Goal: Task Accomplishment & Management: Complete application form

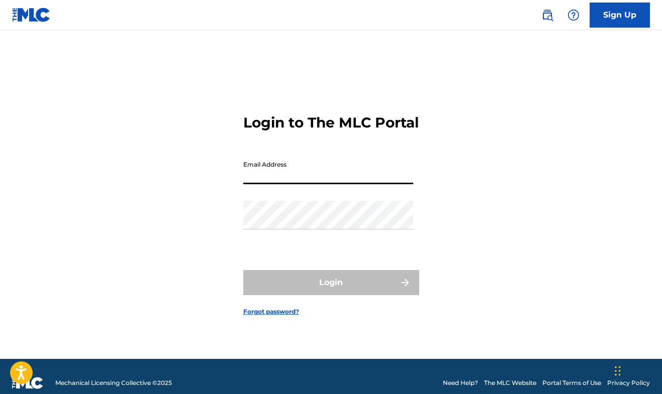
type input "[EMAIL_ADDRESS][DOMAIN_NAME]"
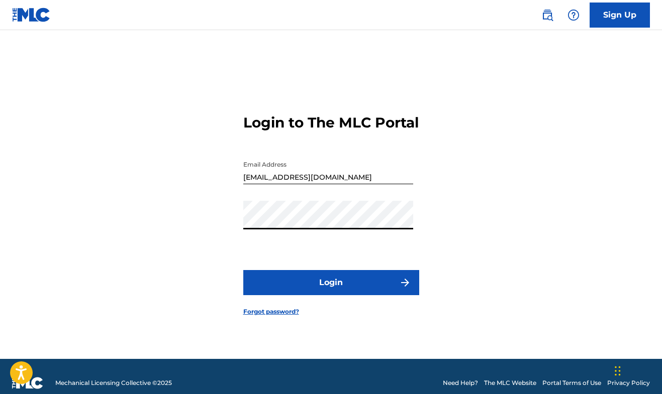
click at [300, 291] on button "Login" at bounding box center [331, 282] width 176 height 25
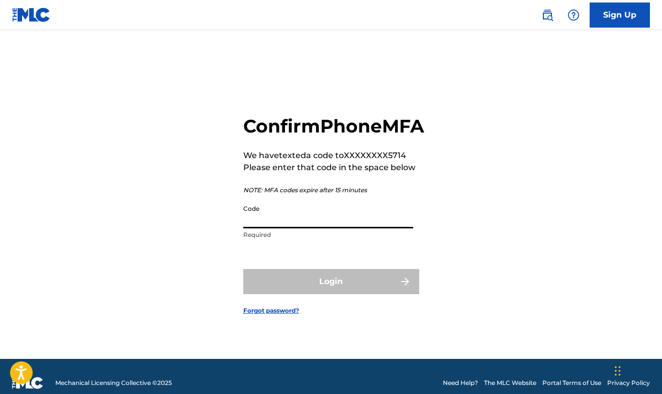
click at [303, 226] on input "Code" at bounding box center [328, 214] width 170 height 29
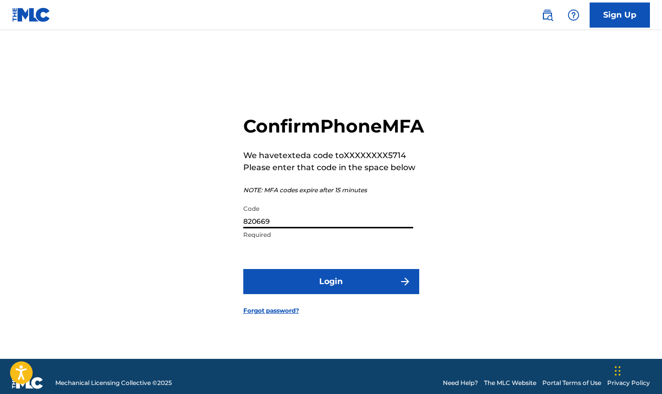
type input "820669"
click at [357, 292] on button "Login" at bounding box center [331, 281] width 176 height 25
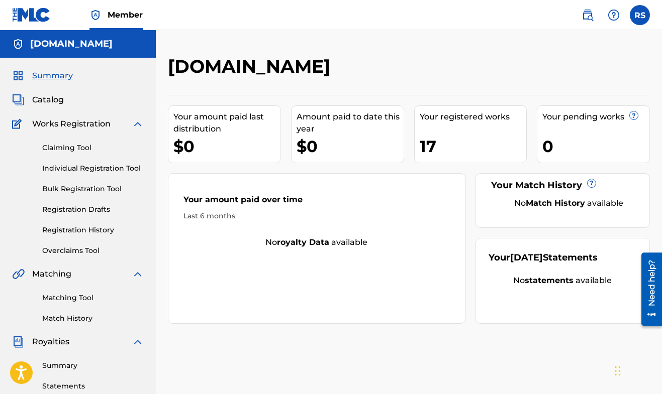
click at [84, 166] on link "Individual Registration Tool" at bounding box center [92, 168] width 101 height 11
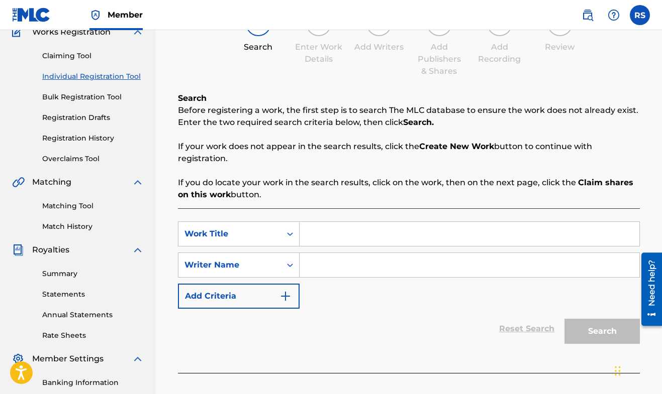
scroll to position [120, 0]
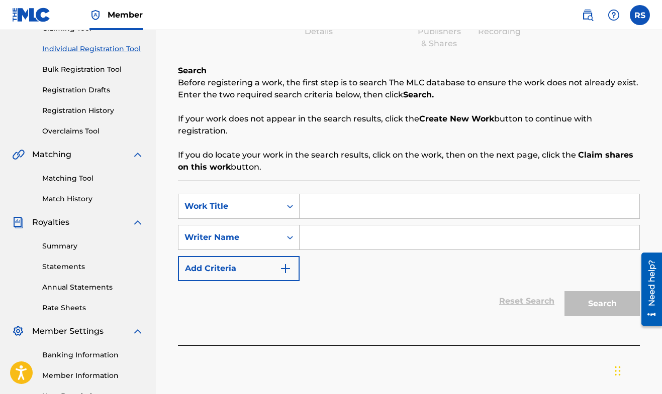
click at [369, 210] on input "Search Form" at bounding box center [469, 206] width 340 height 24
type input "the Fairytale of [PERSON_NAME]"
click at [426, 240] on input "Search Form" at bounding box center [469, 238] width 340 height 24
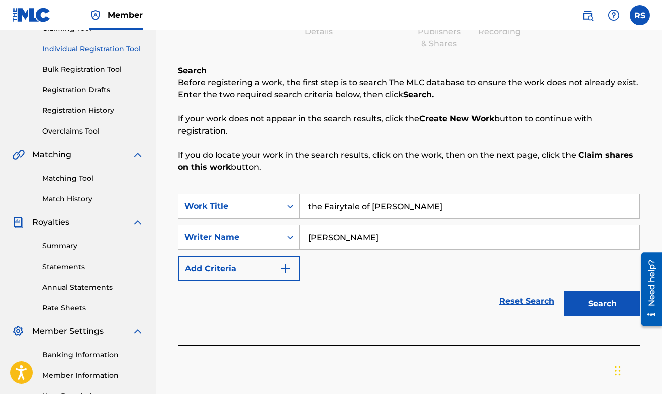
type input "[PERSON_NAME]"
click at [602, 306] on button "Search" at bounding box center [601, 303] width 75 height 25
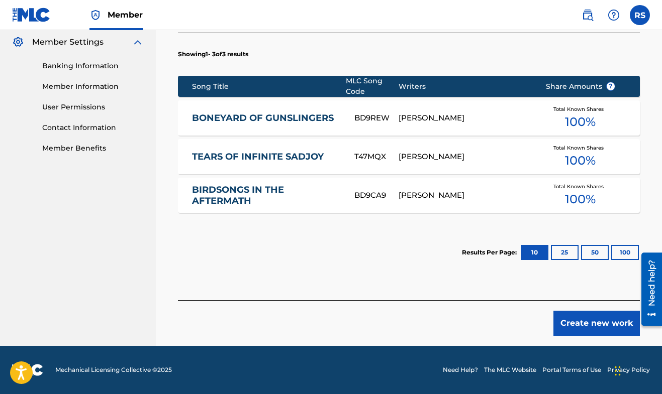
scroll to position [409, 0]
click at [592, 328] on button "Create new work" at bounding box center [596, 323] width 86 height 25
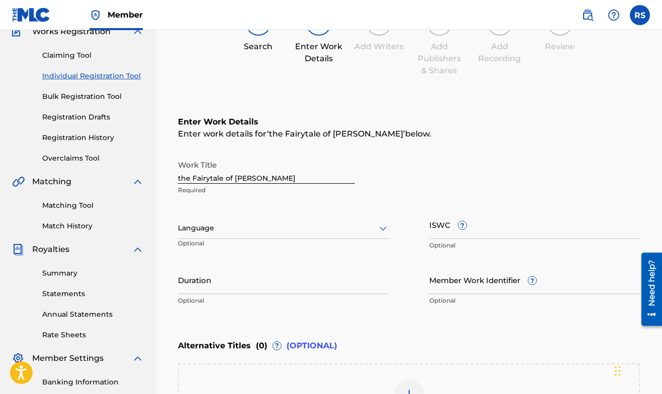
scroll to position [97, 0]
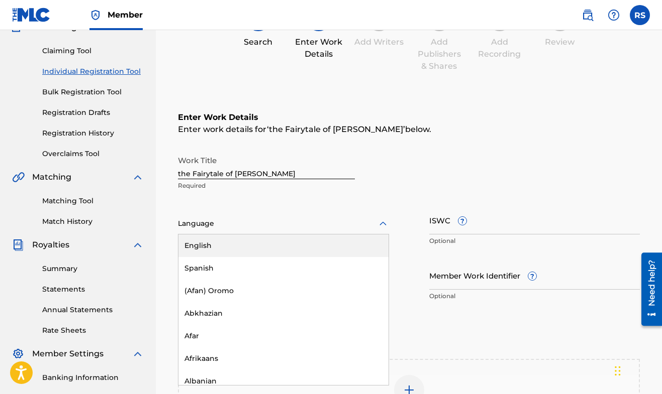
click at [384, 223] on icon at bounding box center [383, 224] width 12 height 12
click at [351, 244] on div "English" at bounding box center [283, 246] width 210 height 23
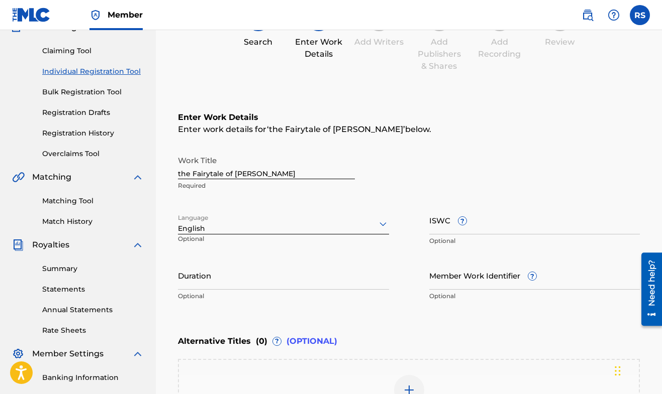
click at [252, 284] on input "Duration" at bounding box center [283, 275] width 211 height 29
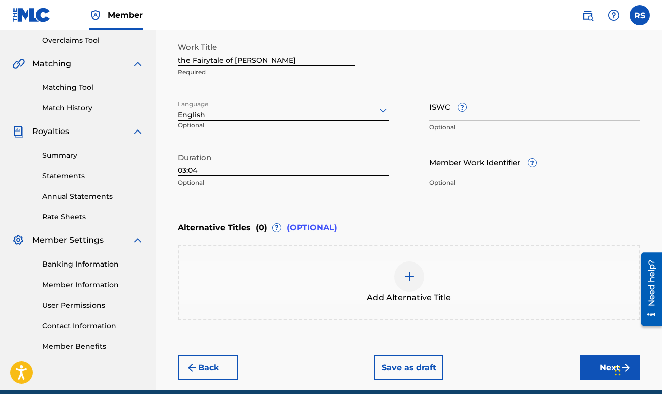
scroll to position [212, 0]
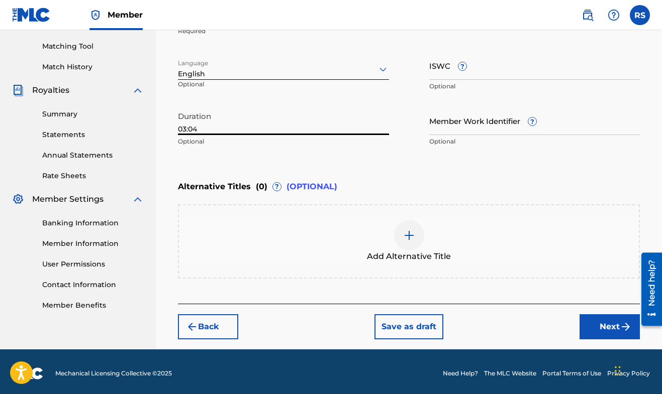
type input "03:04"
click at [599, 329] on button "Next" at bounding box center [609, 327] width 60 height 25
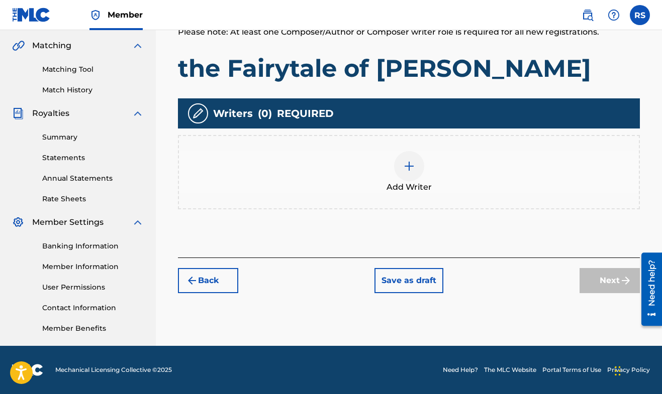
click at [410, 164] on img at bounding box center [409, 166] width 12 height 12
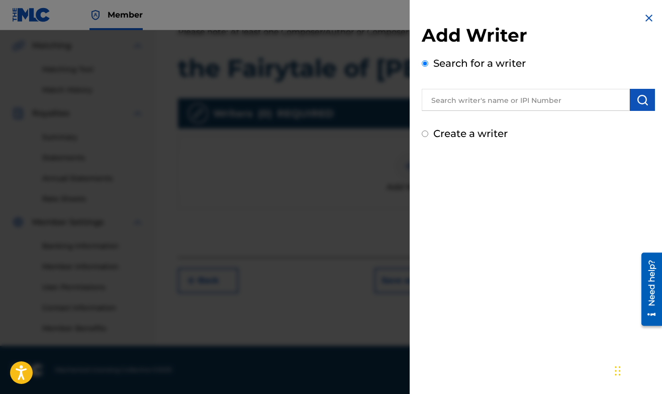
click at [526, 102] on input "text" at bounding box center [526, 100] width 208 height 22
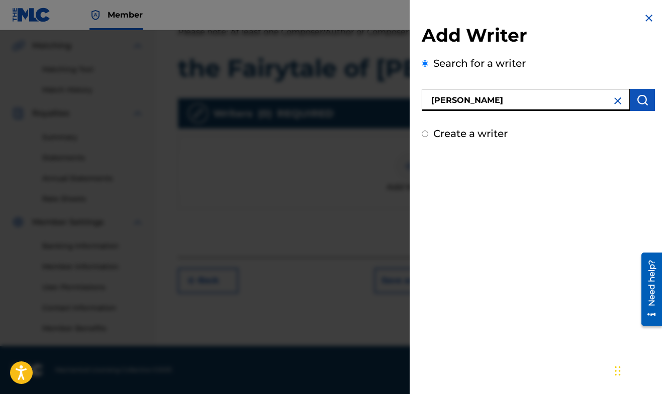
type input "[PERSON_NAME]"
click at [422, 136] on input "Create a writer" at bounding box center [425, 134] width 7 height 7
radio input "false"
radio input "true"
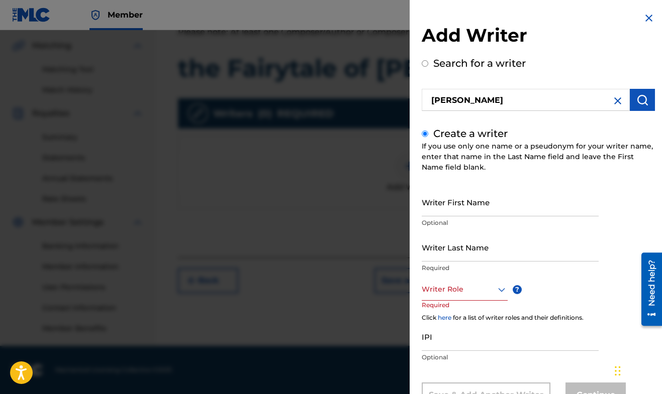
click at [489, 208] on input "Writer First Name" at bounding box center [510, 202] width 177 height 29
type input "[PERSON_NAME]"
click at [489, 256] on input "Writer Last Name" at bounding box center [510, 247] width 177 height 29
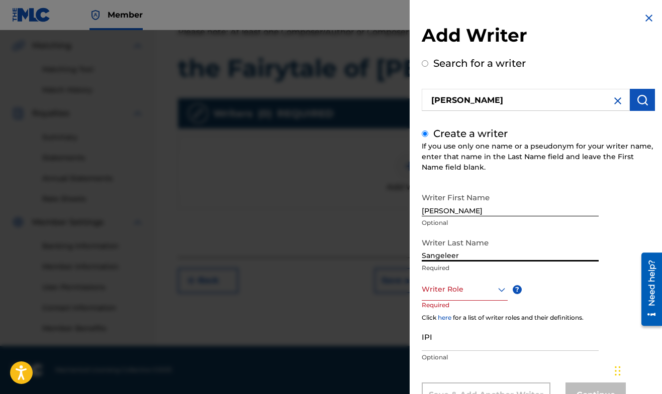
type input "Sangeleer"
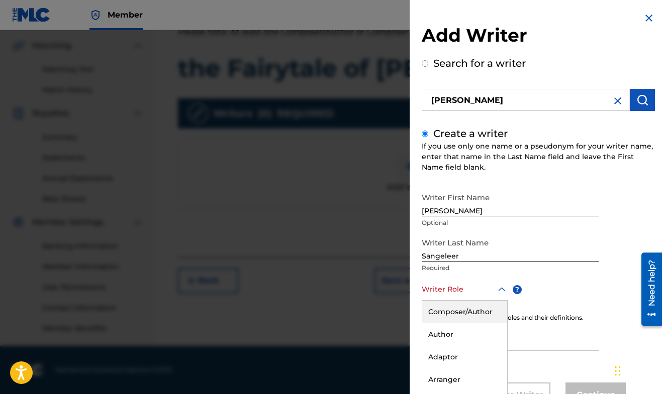
scroll to position [41, 0]
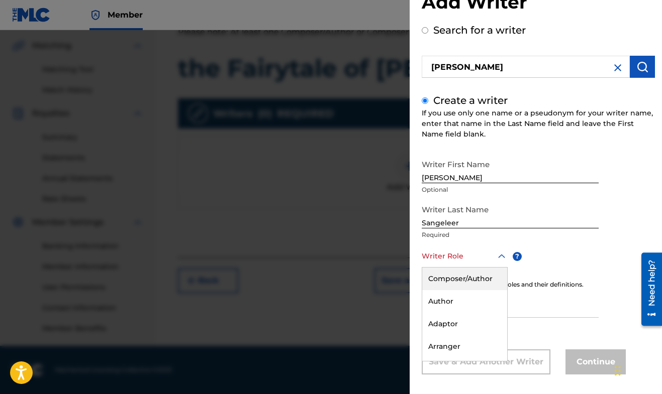
click at [500, 268] on div "Composer/Author, 1 of 8. 8 results available. Use Up and Down to choose options…" at bounding box center [465, 256] width 86 height 23
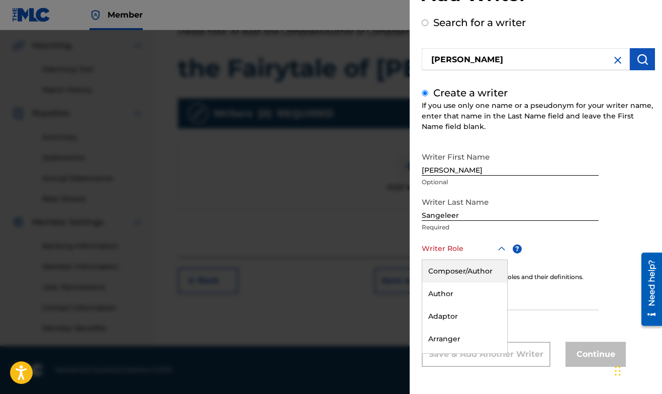
click at [485, 273] on div "Composer/Author" at bounding box center [464, 271] width 85 height 23
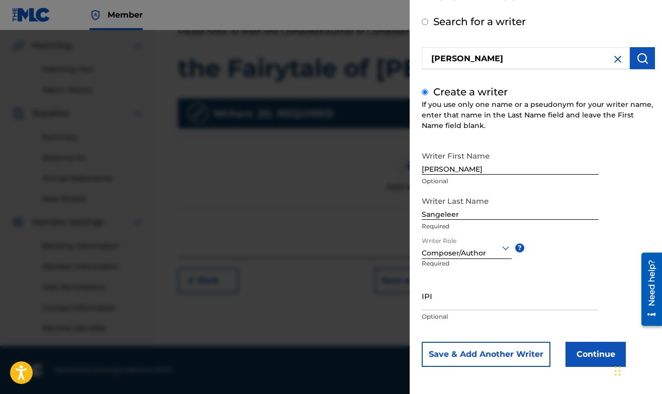
scroll to position [42, 0]
click at [589, 355] on button "Continue" at bounding box center [595, 354] width 60 height 25
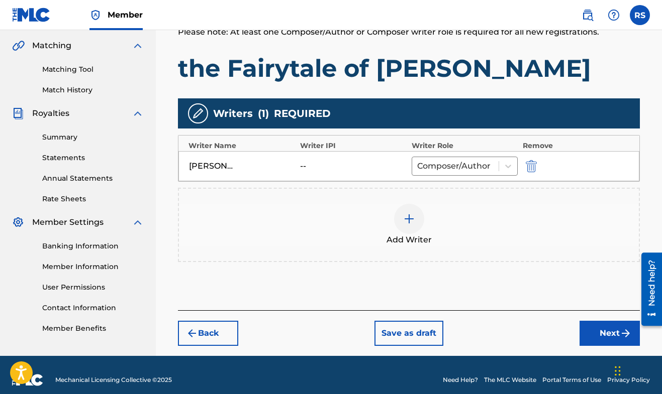
click at [600, 331] on button "Next" at bounding box center [609, 333] width 60 height 25
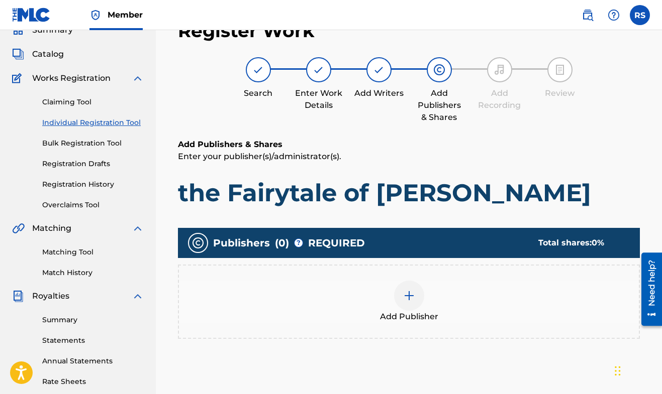
scroll to position [45, 0]
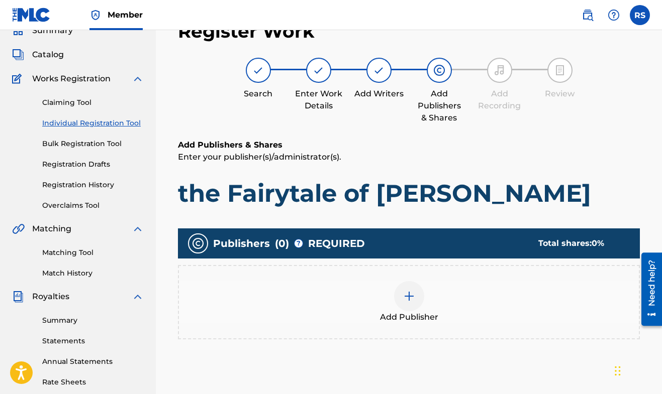
click at [411, 299] on img at bounding box center [409, 296] width 12 height 12
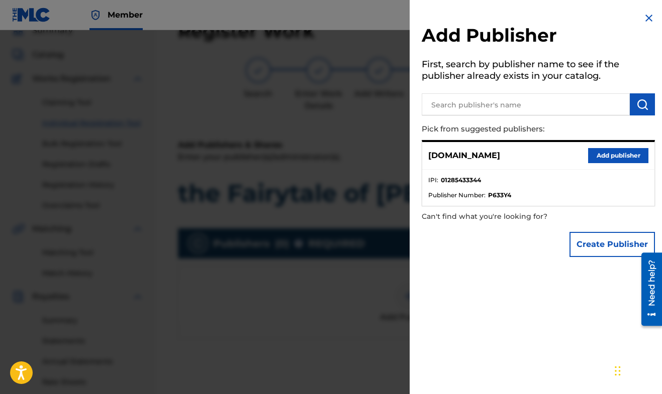
click at [628, 152] on button "Add publisher" at bounding box center [618, 155] width 60 height 15
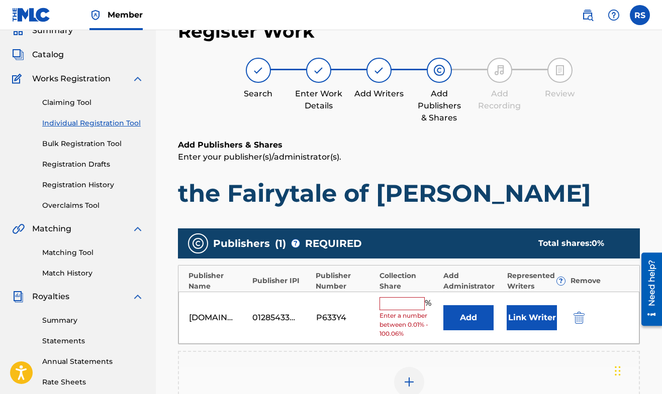
click at [412, 300] on input "text" at bounding box center [401, 303] width 45 height 13
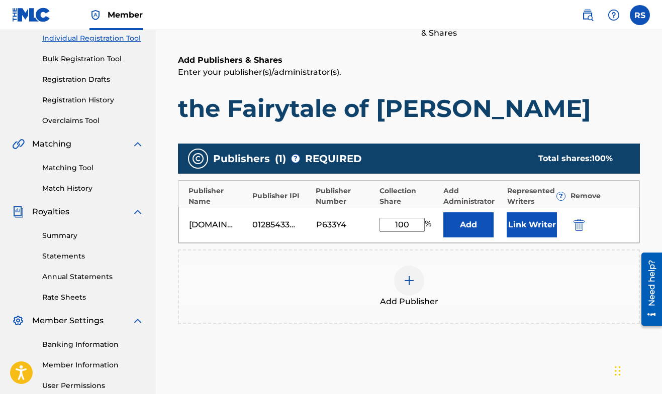
scroll to position [134, 0]
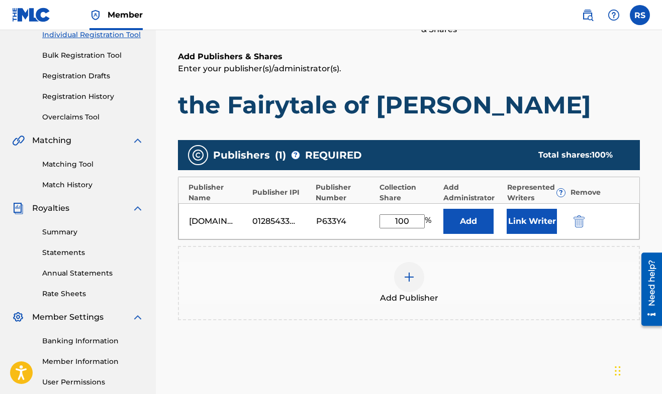
type input "100"
click at [529, 228] on button "Link Writer" at bounding box center [531, 221] width 50 height 25
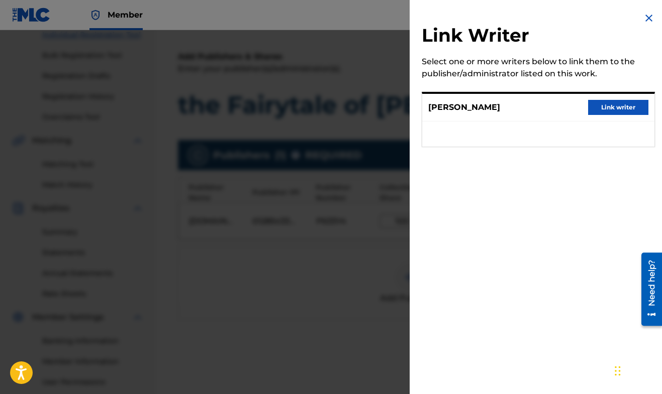
click at [612, 108] on button "Link writer" at bounding box center [618, 107] width 60 height 15
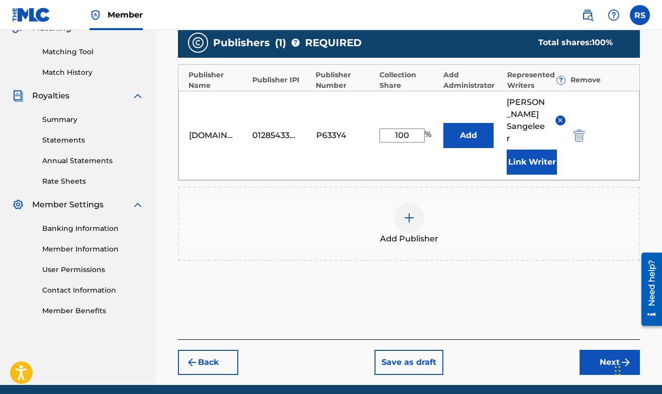
scroll to position [253, 1]
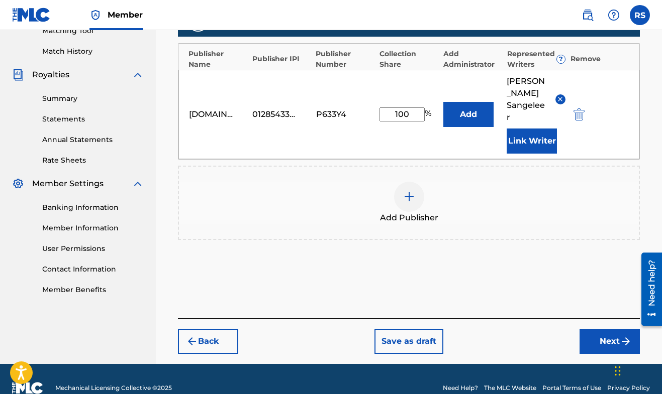
click at [598, 334] on button "Next" at bounding box center [609, 341] width 60 height 25
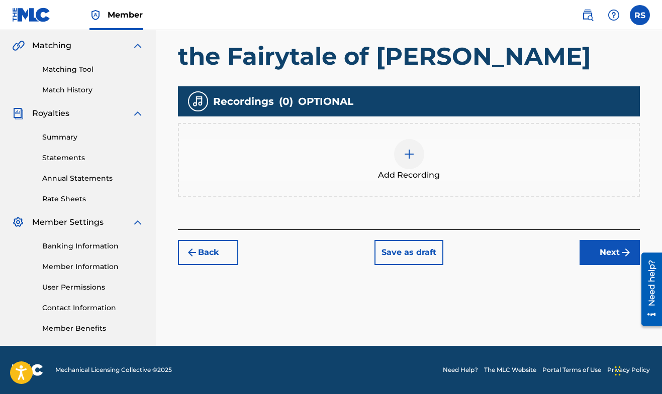
click at [410, 154] on img at bounding box center [409, 154] width 12 height 12
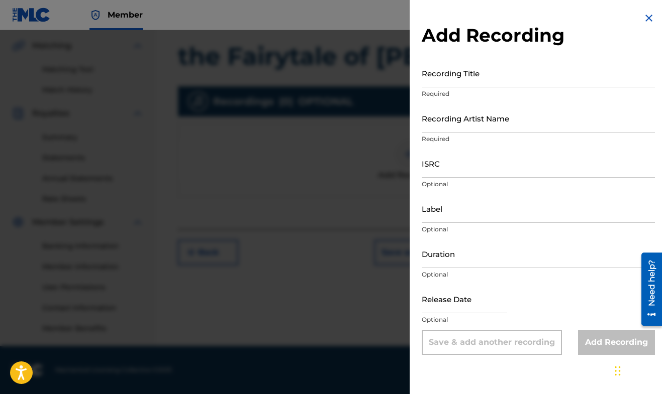
click at [506, 79] on input "Recording Title" at bounding box center [538, 73] width 233 height 29
type input "the Fairytale of [PERSON_NAME]"
click at [509, 128] on input "Recording Artist Name" at bounding box center [538, 118] width 233 height 29
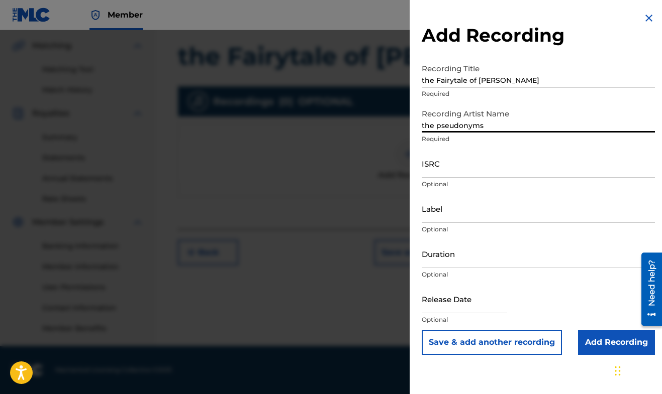
type input "the pseudonyms"
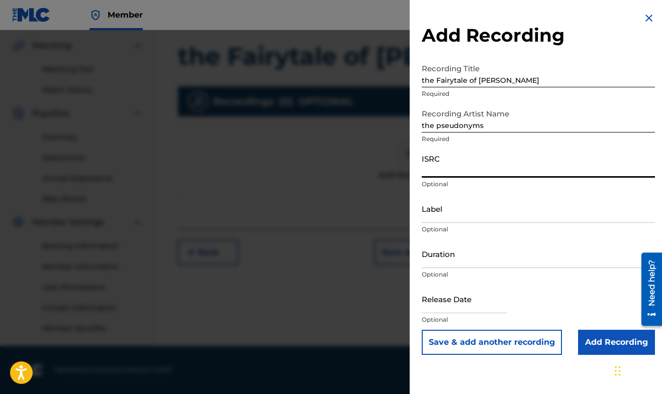
click at [506, 174] on input "ISRC" at bounding box center [538, 163] width 233 height 29
click at [443, 170] on input "TCAJZ2530925" at bounding box center [538, 163] width 233 height 29
type input "TCAJZ2530925"
click at [472, 220] on input "Label" at bounding box center [538, 208] width 233 height 29
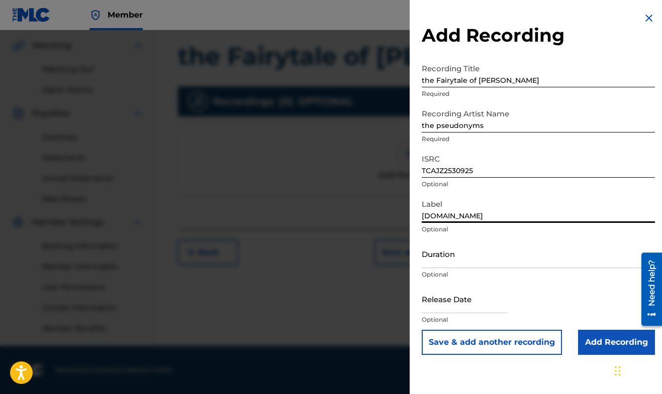
type input "[DOMAIN_NAME]"
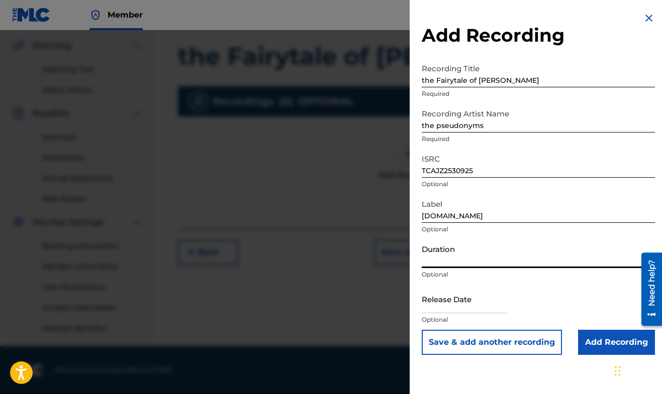
click at [458, 268] on input "Duration" at bounding box center [538, 254] width 233 height 29
type input "03:04"
click at [483, 307] on input "text" at bounding box center [464, 299] width 85 height 29
select select "7"
select select "2025"
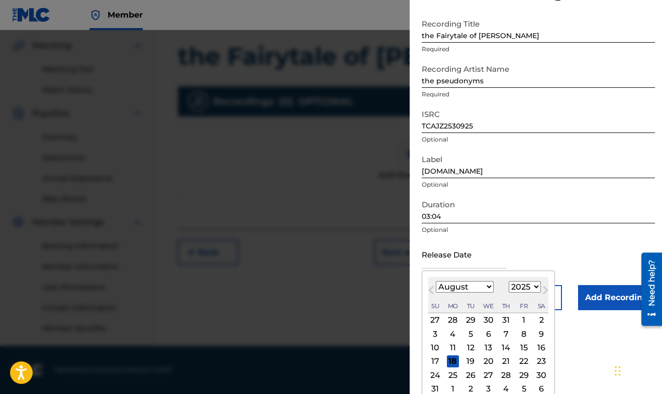
scroll to position [56, 0]
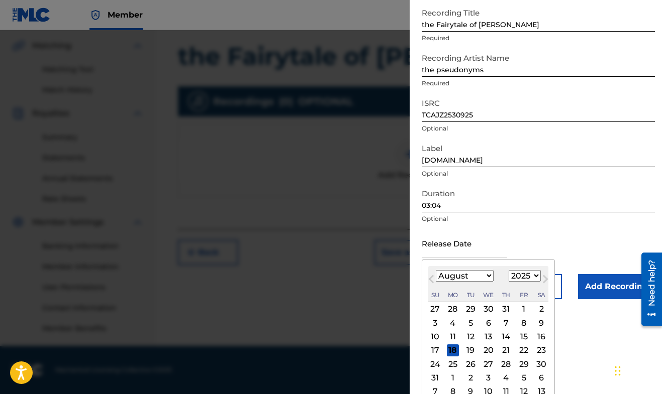
click at [470, 349] on div "19" at bounding box center [470, 351] width 12 height 12
type input "[DATE]"
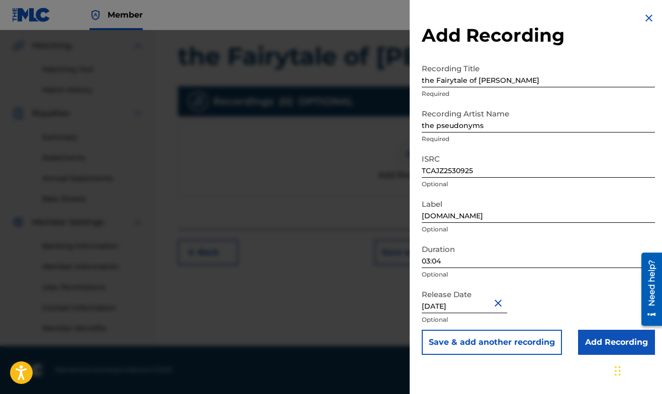
scroll to position [229, 0]
click at [599, 345] on input "Add Recording" at bounding box center [616, 342] width 77 height 25
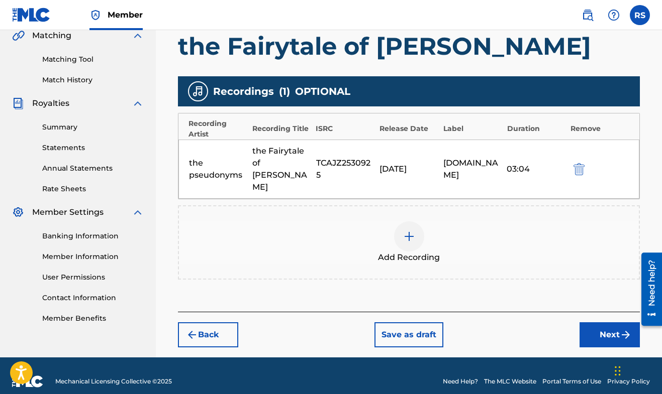
scroll to position [238, 0]
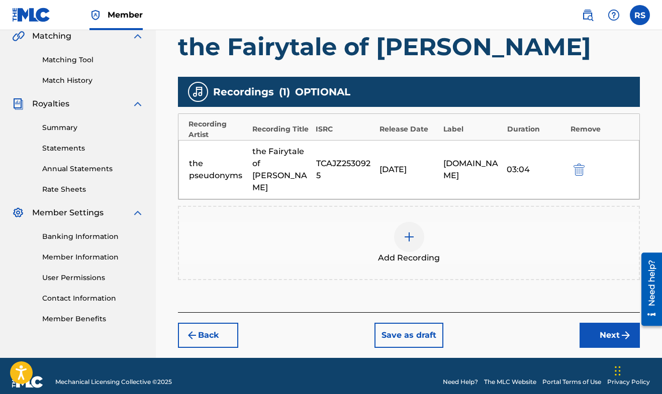
click at [611, 325] on button "Next" at bounding box center [609, 335] width 60 height 25
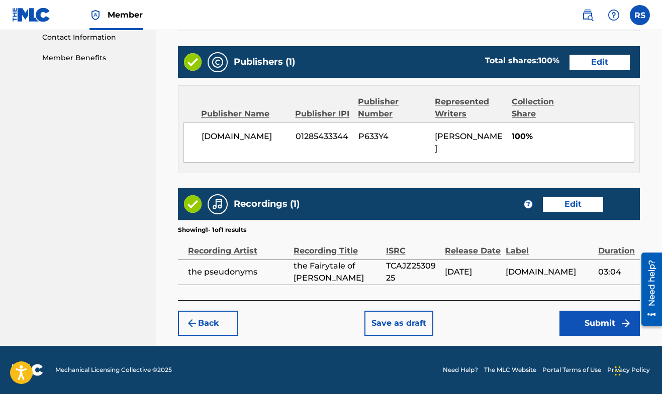
scroll to position [499, 0]
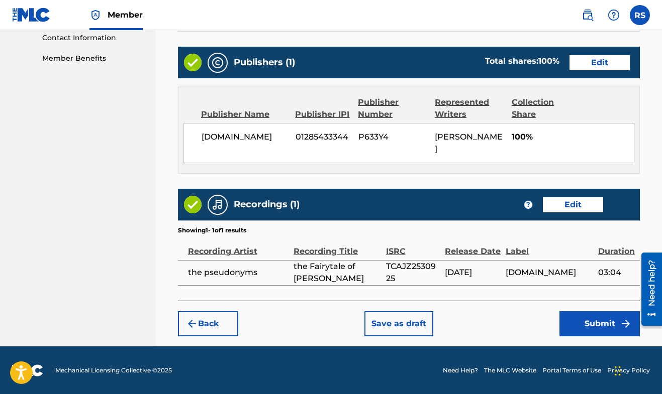
click at [590, 322] on button "Submit" at bounding box center [599, 323] width 80 height 25
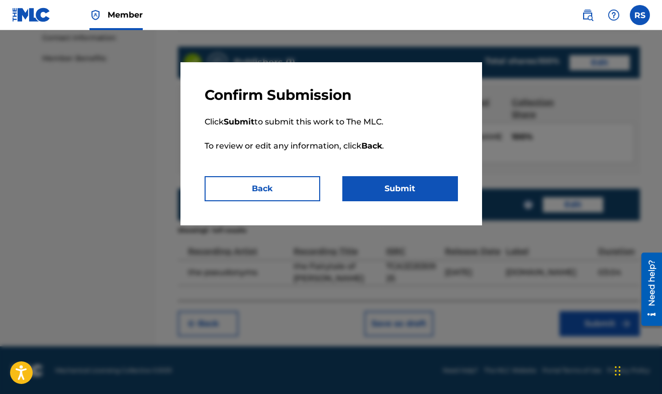
click at [402, 185] on button "Submit" at bounding box center [400, 188] width 116 height 25
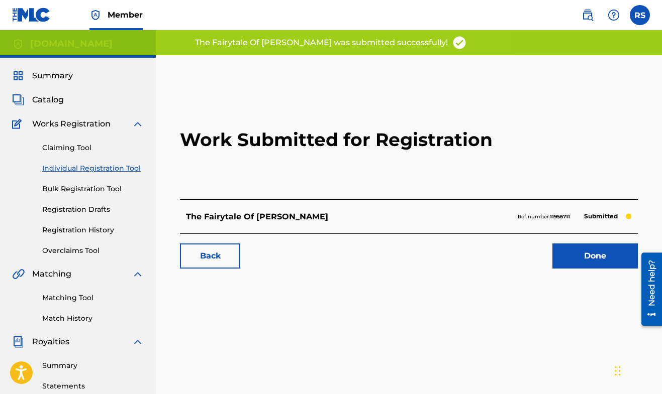
click at [585, 258] on link "Done" at bounding box center [594, 256] width 85 height 25
